Goal: Book appointment/travel/reservation

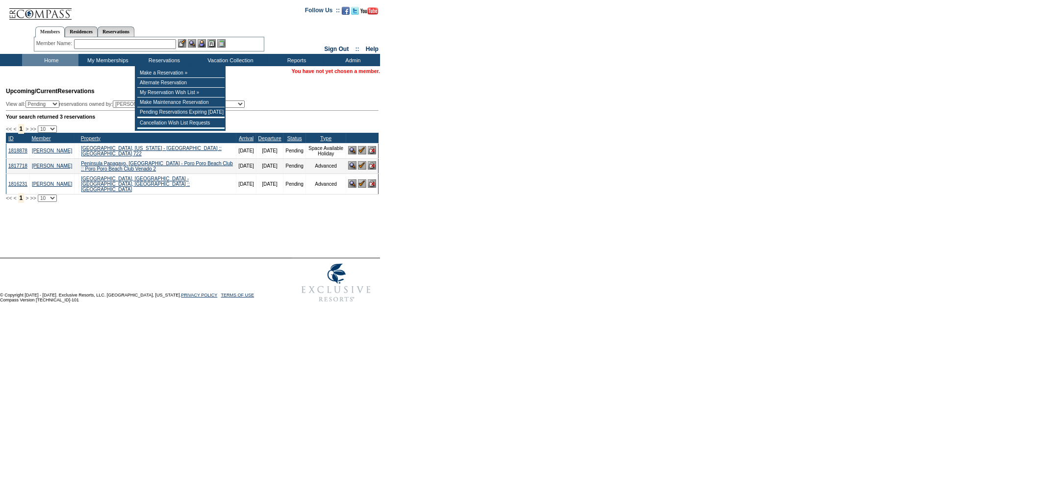
click at [161, 45] on input "text" at bounding box center [125, 44] width 102 height 10
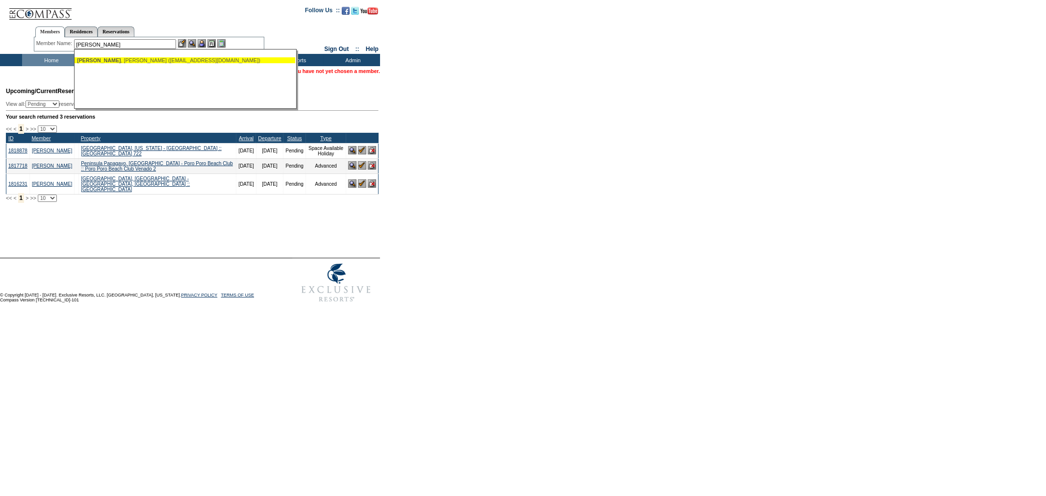
click at [164, 57] on div "Galstian , Noelle (ngalstian@gmail.com)" at bounding box center [185, 60] width 216 height 6
type input "Galstian, Noelle (ngalstian@gmail.com)"
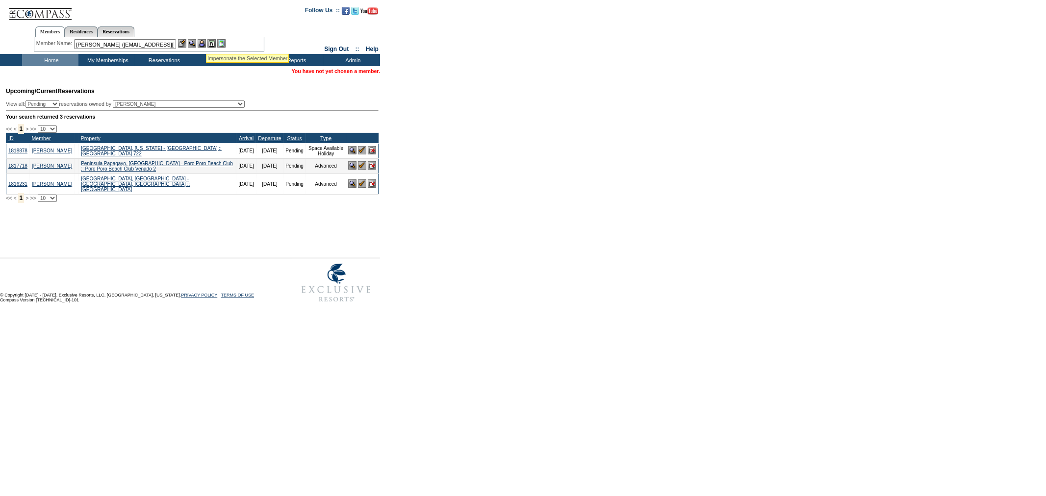
click at [206, 43] on img at bounding box center [202, 43] width 8 height 8
click at [220, 71] on td "Residence Collection" at bounding box center [232, 73] width 77 height 10
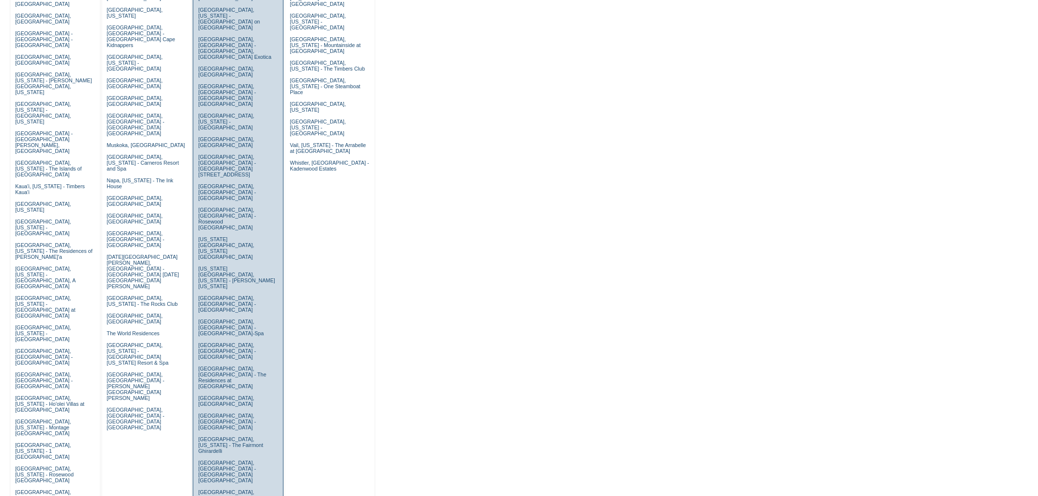
scroll to position [227, 0]
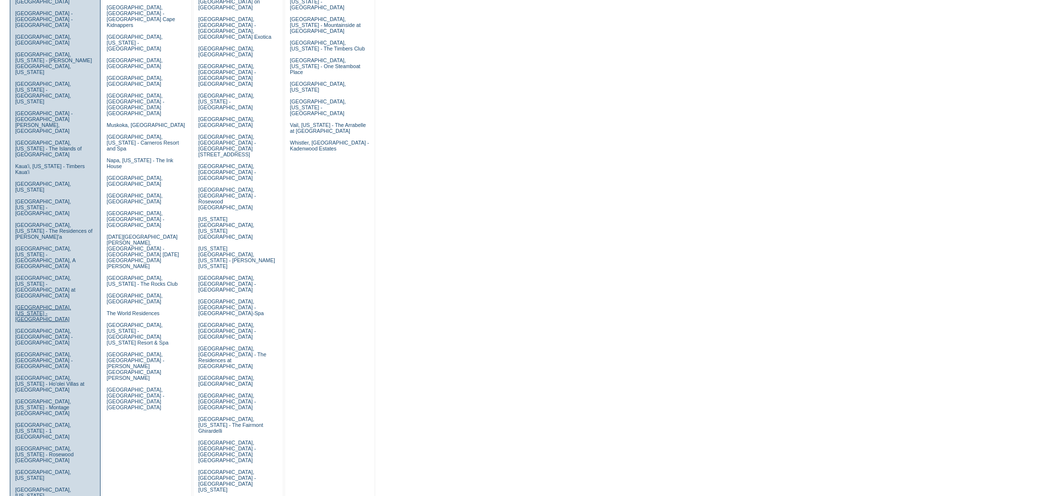
click at [43, 305] on link "Laguna Beach, California - Montage Laguna Beach" at bounding box center [43, 314] width 56 height 18
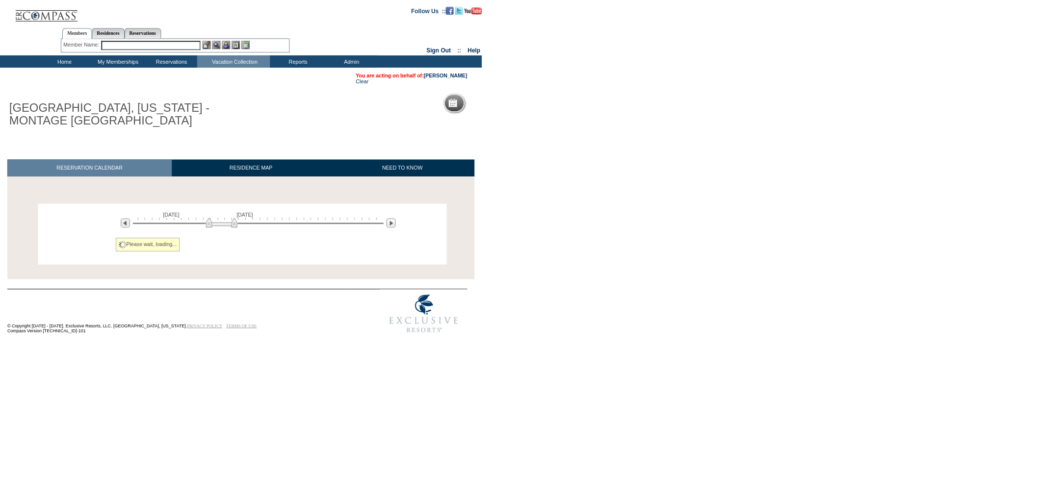
scroll to position [8, 0]
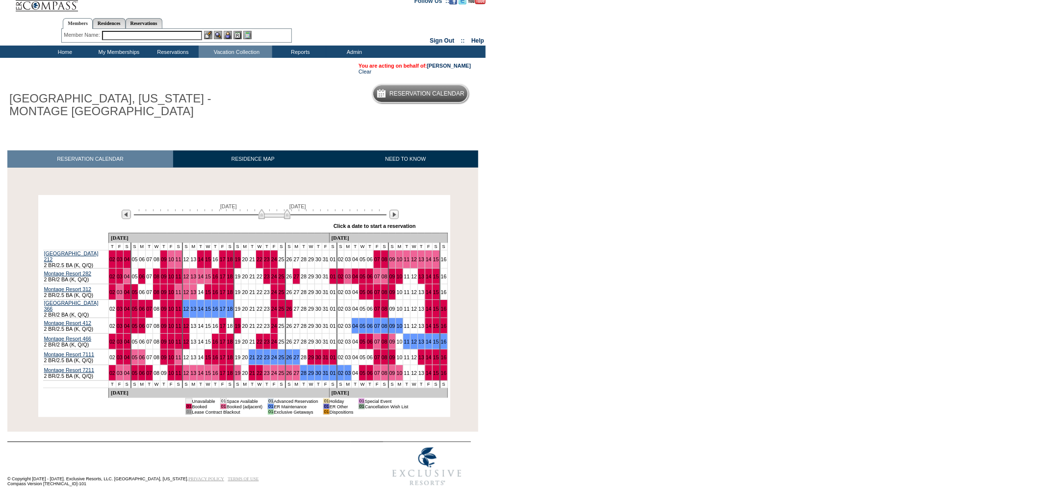
drag, startPoint x: 217, startPoint y: 218, endPoint x: 268, endPoint y: 223, distance: 51.3
click at [268, 223] on div "[DATE] [DATE] » Apply these dates to all the calendars on this page Click a dat…" at bounding box center [244, 215] width 407 height 35
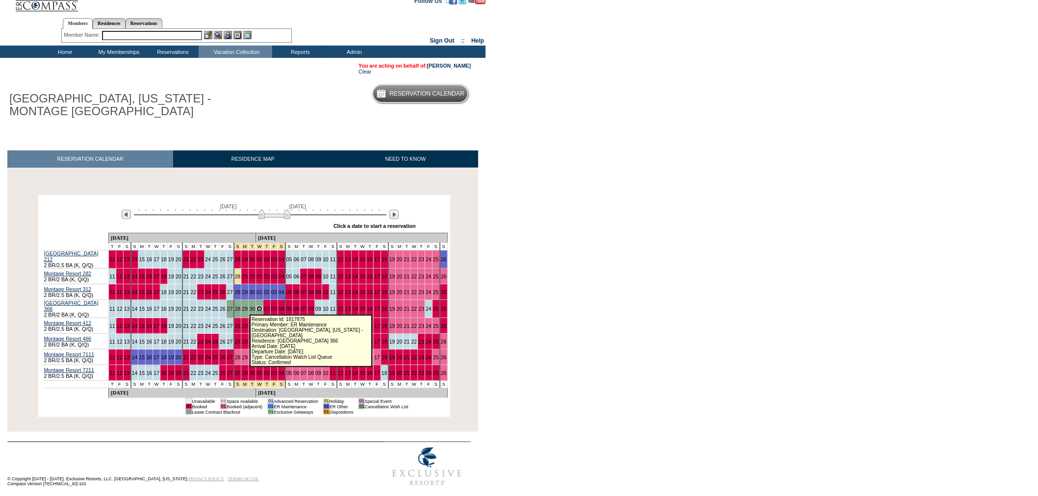
click at [257, 308] on link "01" at bounding box center [260, 309] width 6 height 6
